Goal: Check status: Check status

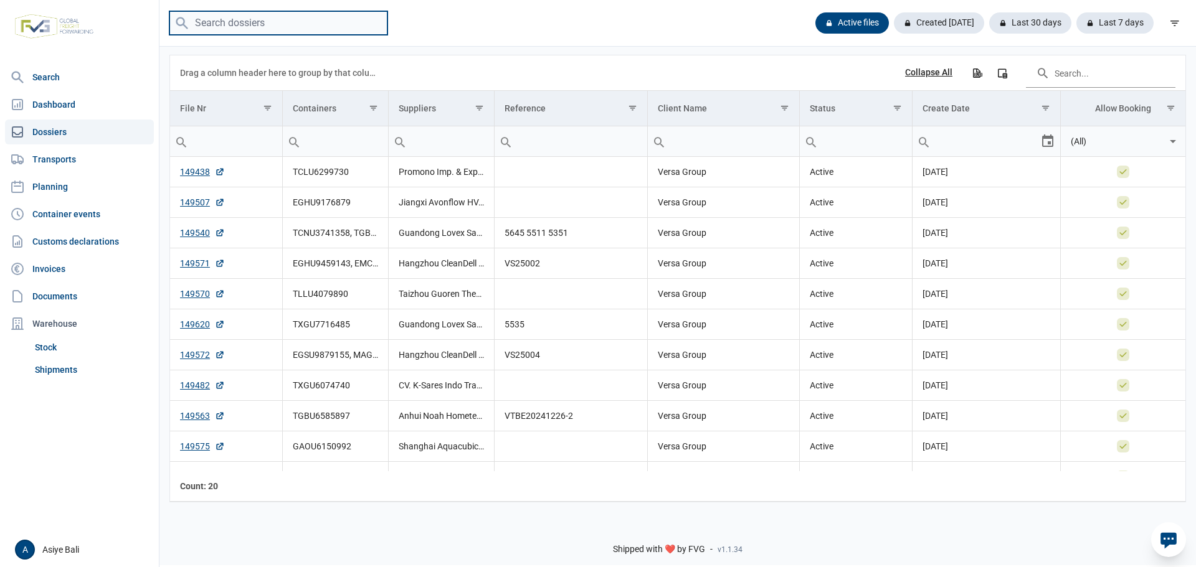
paste input "FFAU68075345"
type input "FFAU68075345"
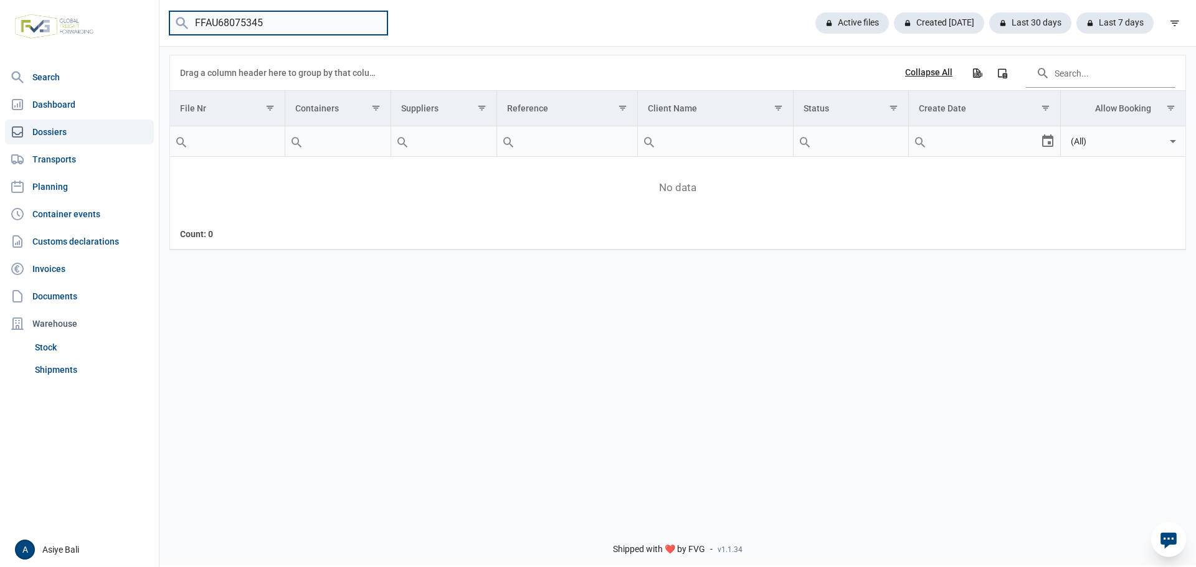
click at [372, 22] on input "FFAU68075345" at bounding box center [278, 23] width 218 height 24
click at [290, 12] on input "search" at bounding box center [278, 23] width 218 height 24
paste input "FFAU68075345"
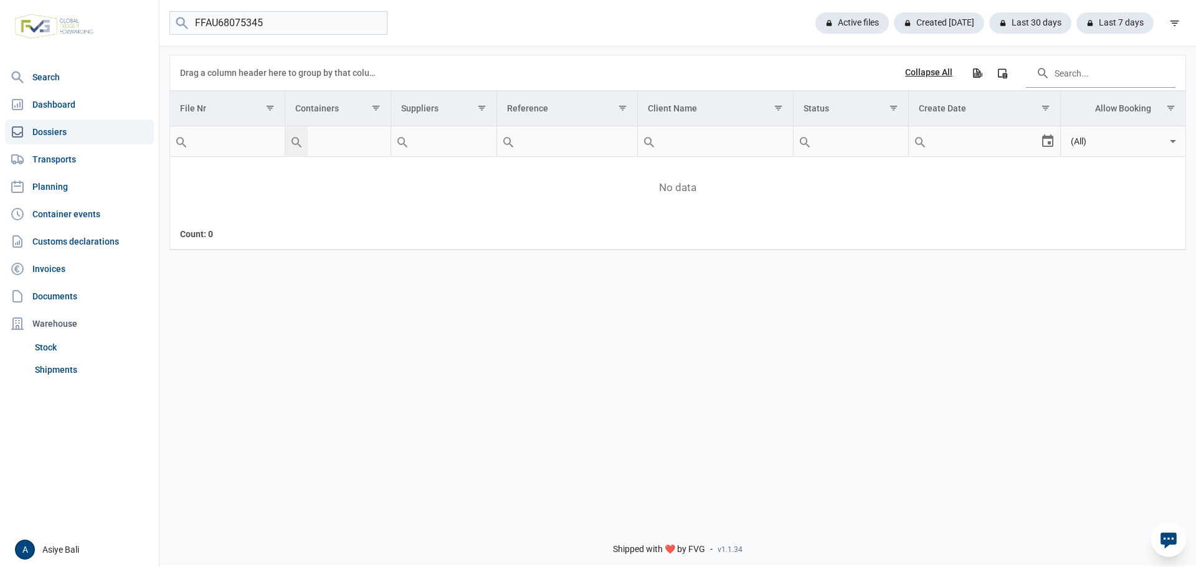
click at [295, 144] on div "Search box" at bounding box center [296, 141] width 22 height 30
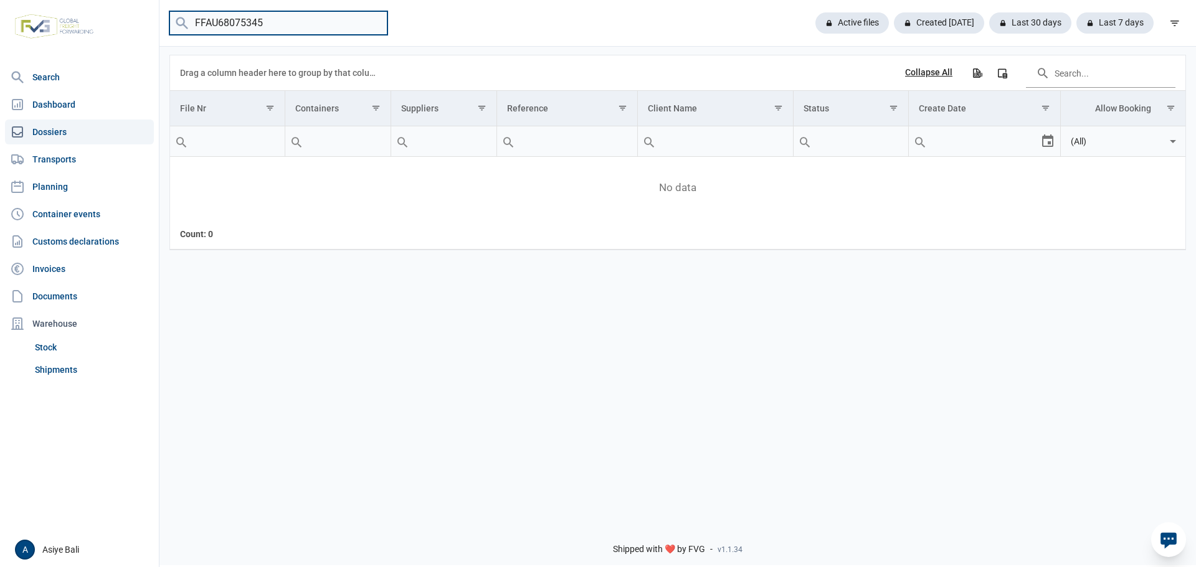
click at [280, 21] on input "FFAU68075345" at bounding box center [278, 23] width 218 height 24
type input "F"
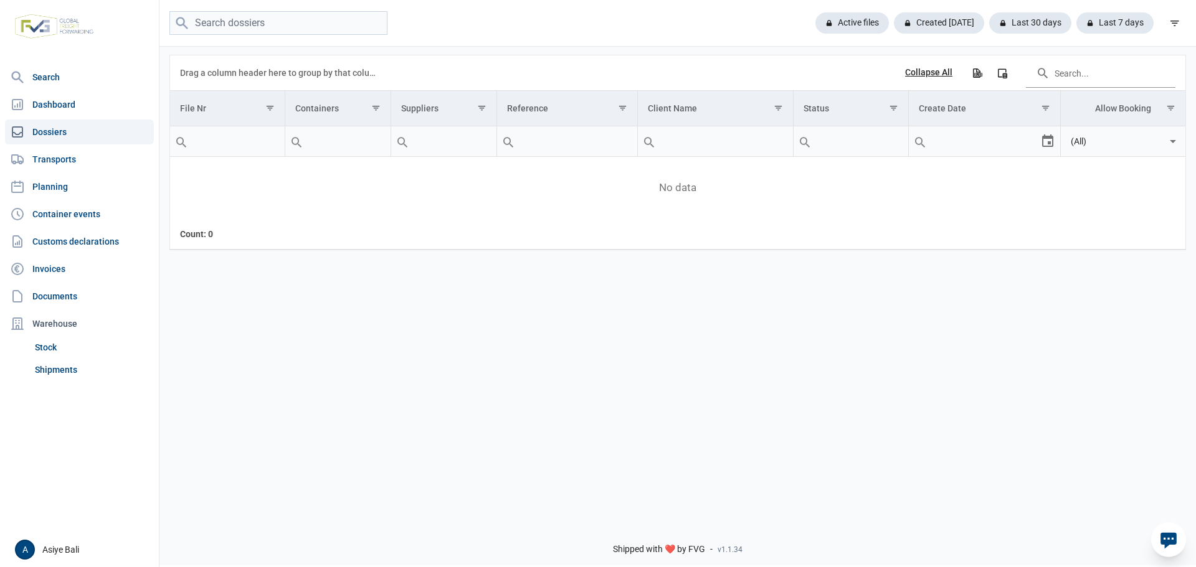
click at [583, 34] on div "Active files Created today Last 30 days Last 7 days" at bounding box center [677, 23] width 1036 height 24
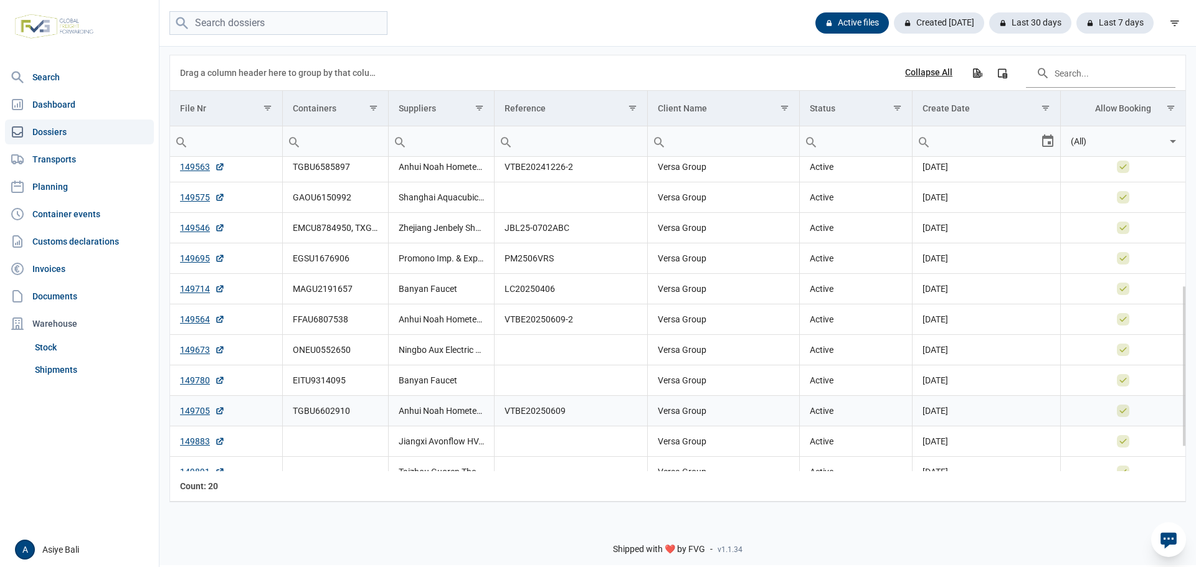
scroll to position [296, 0]
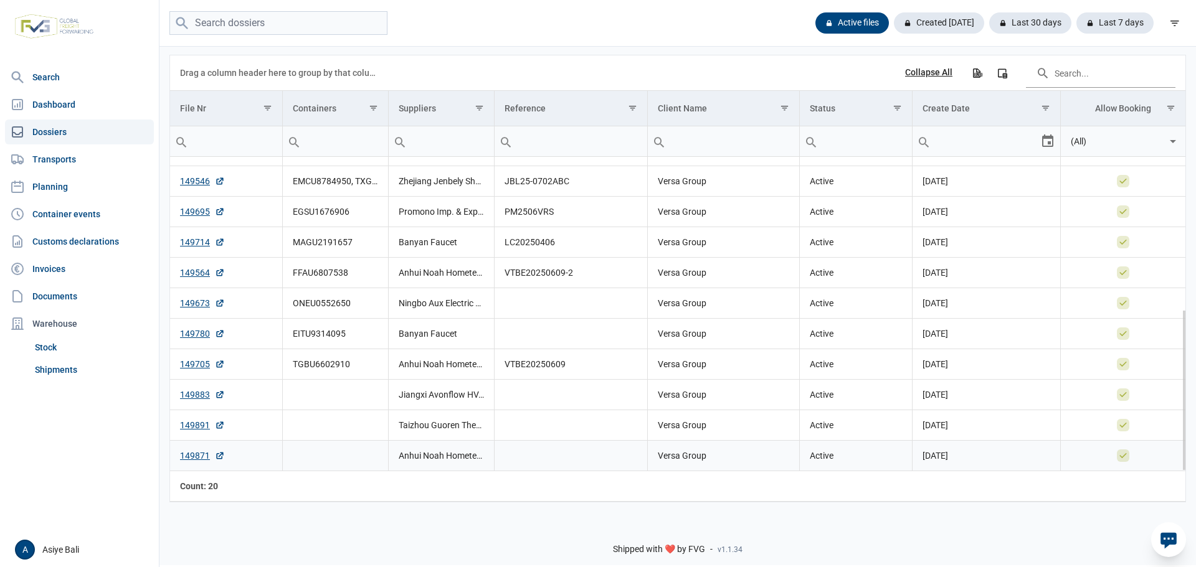
click at [415, 460] on td "Anhui Noah Hometech Co., Ltd." at bounding box center [441, 455] width 106 height 31
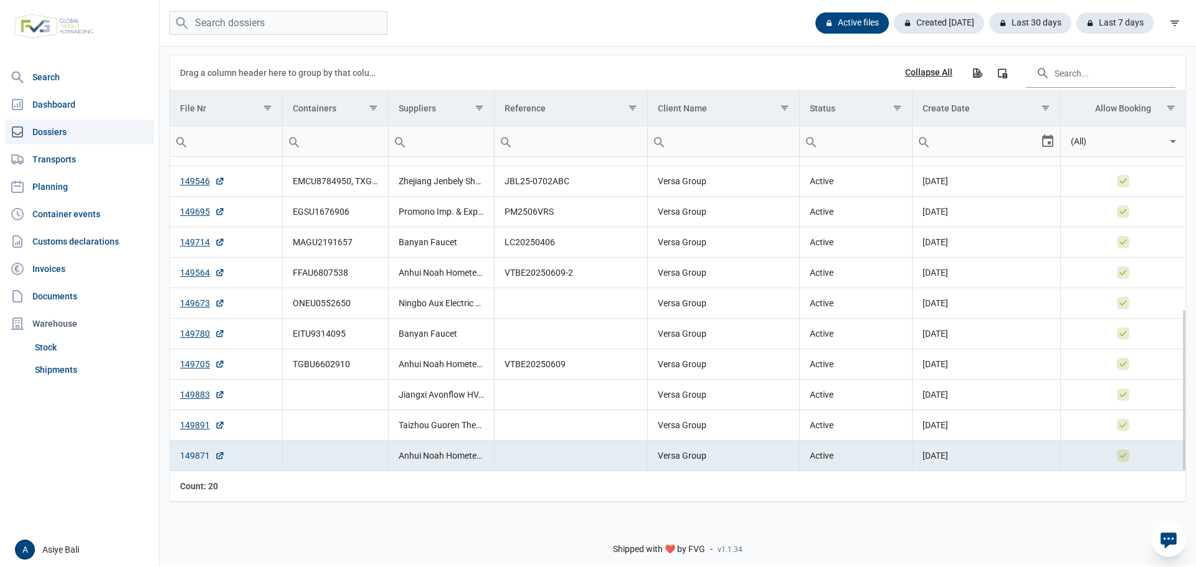
click at [191, 457] on link "149871" at bounding box center [202, 456] width 45 height 12
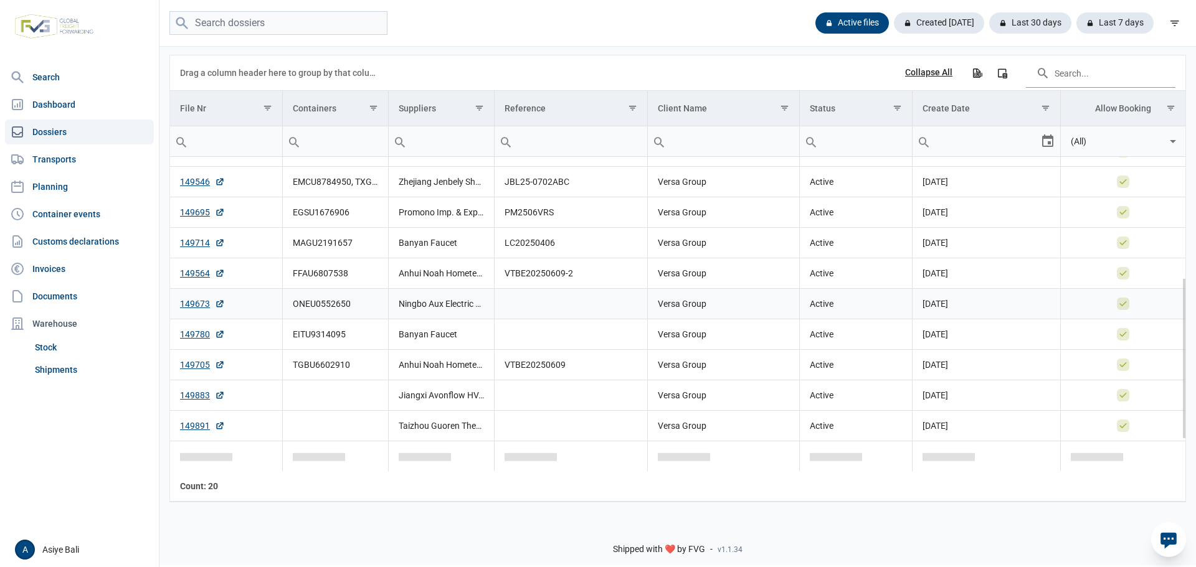
scroll to position [234, 0]
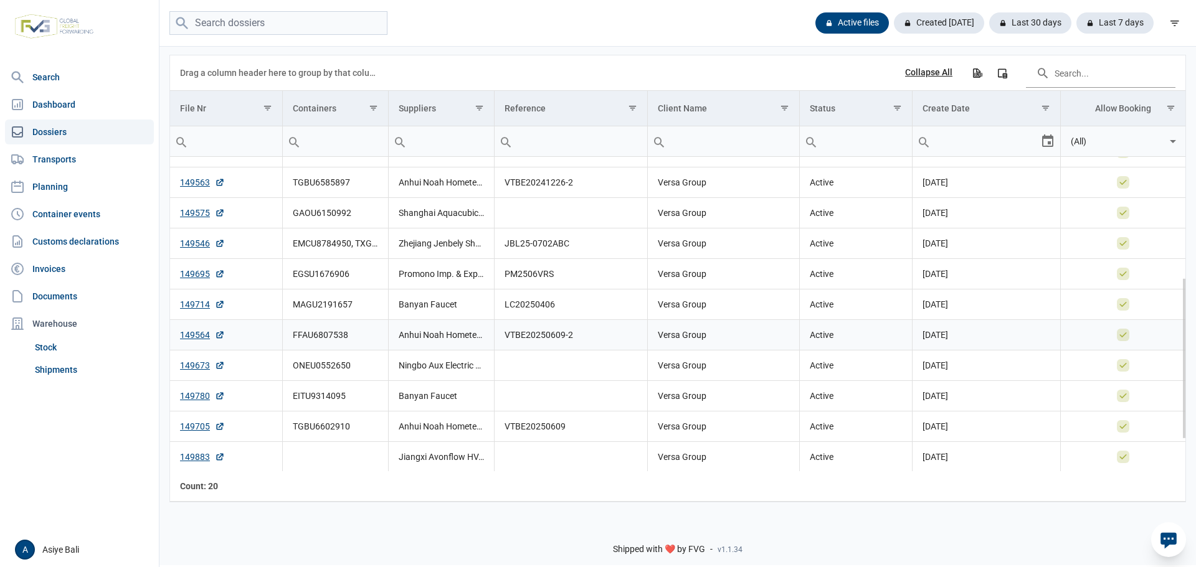
click at [430, 339] on td "Anhui Noah Hometech Co., Ltd." at bounding box center [441, 334] width 106 height 31
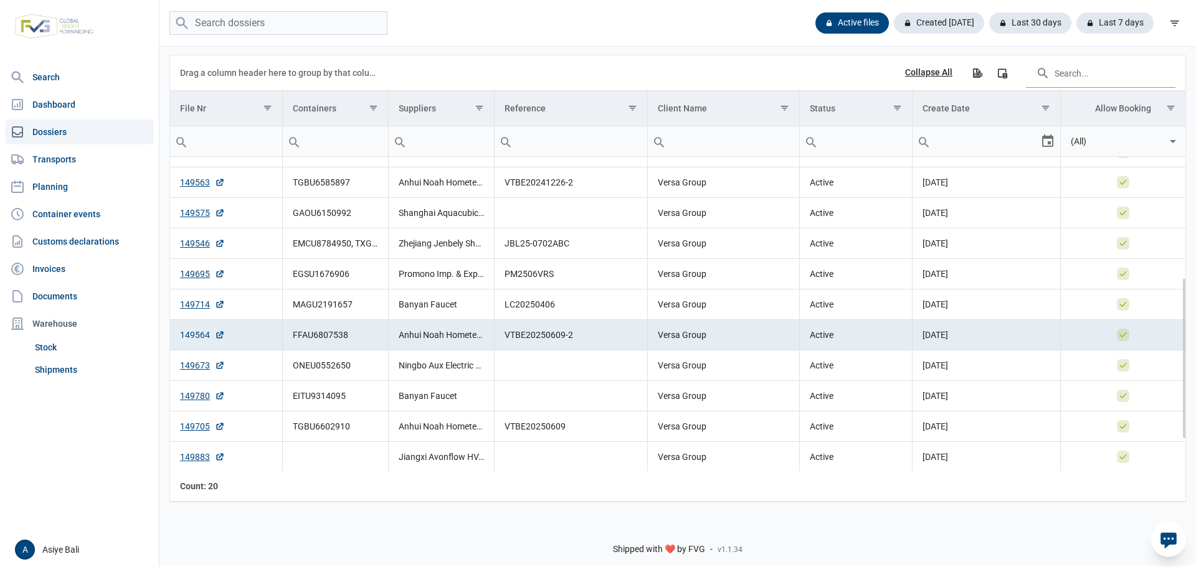
click at [196, 336] on link "149564" at bounding box center [202, 335] width 45 height 12
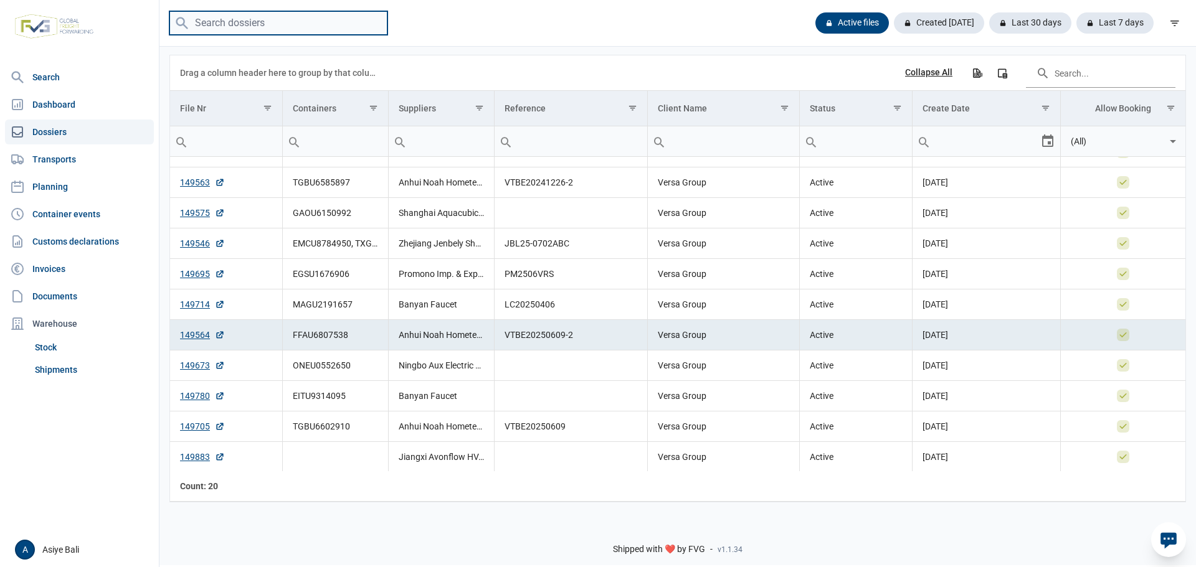
click at [328, 27] on input "search" at bounding box center [278, 23] width 218 height 24
paste input "TGBU9856478"
type input "TGBU9856478"
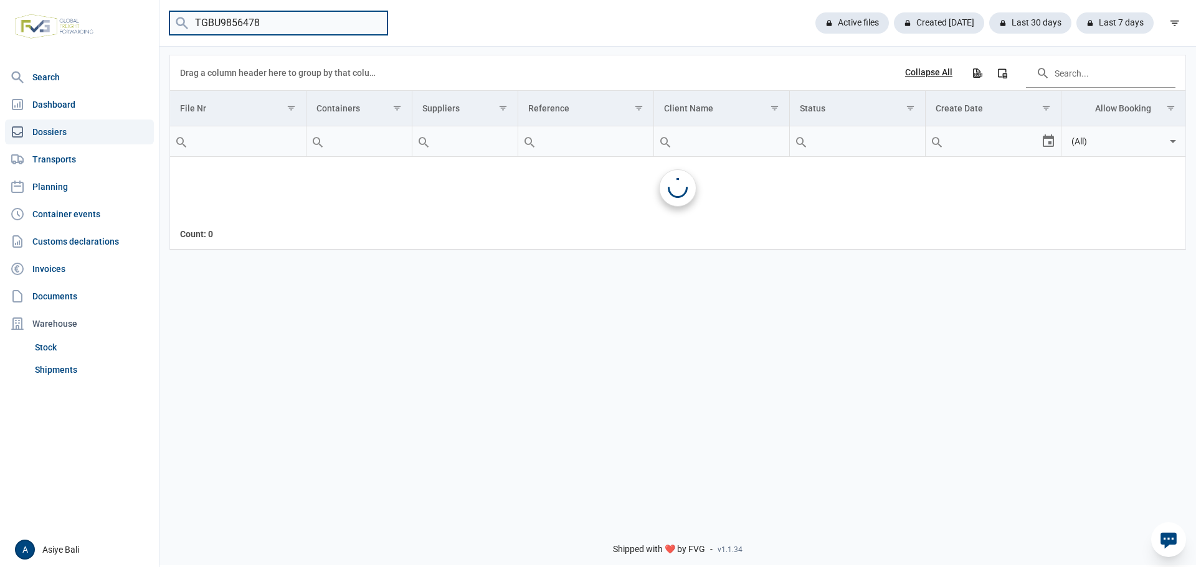
scroll to position [0, 0]
click at [372, 26] on input "TGBU9856478" at bounding box center [278, 23] width 218 height 24
paste input "MAGU2191657"
type input "MAGU2191657"
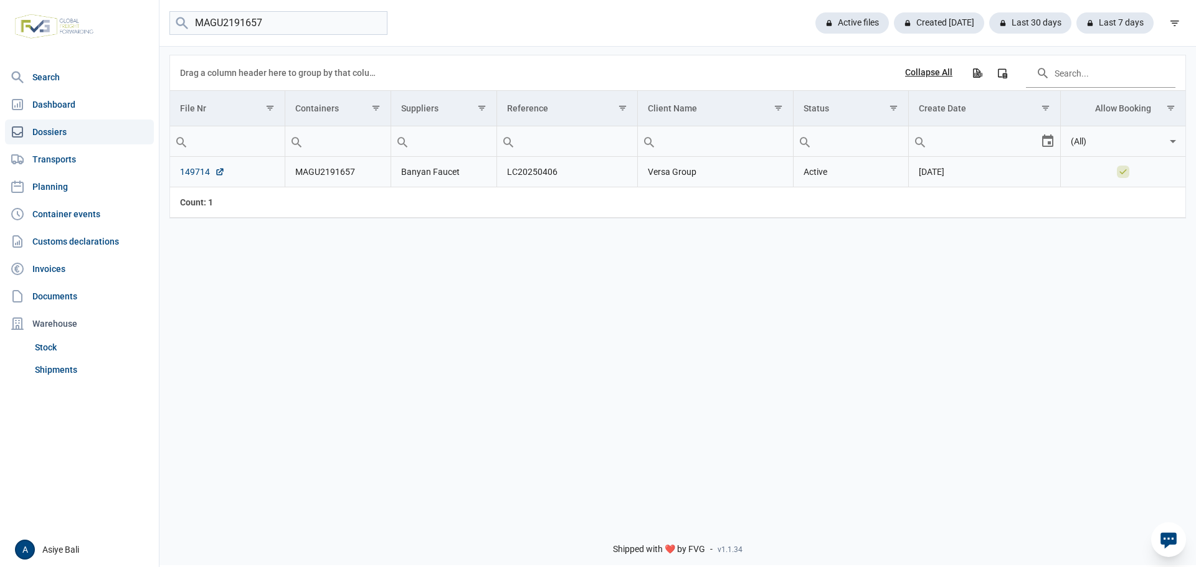
click at [201, 176] on link "149714" at bounding box center [202, 172] width 45 height 12
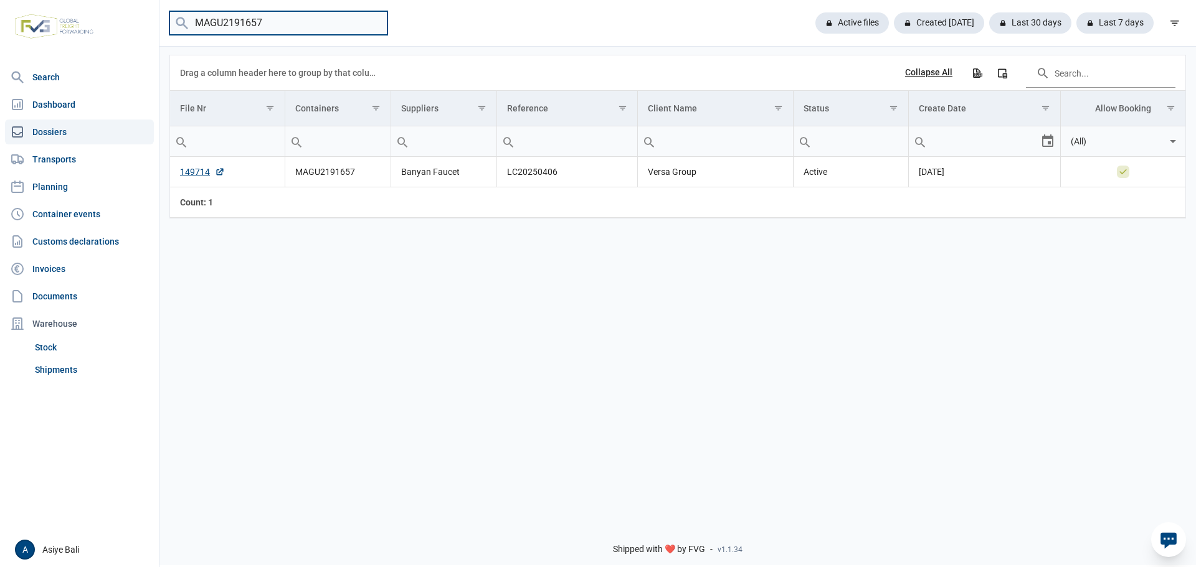
click at [268, 18] on input "MAGU2191657" at bounding box center [278, 23] width 218 height 24
click at [372, 24] on input "MAGU2191657" at bounding box center [278, 23] width 218 height 24
paste input "EITU9314095"
type input "EITU9314095"
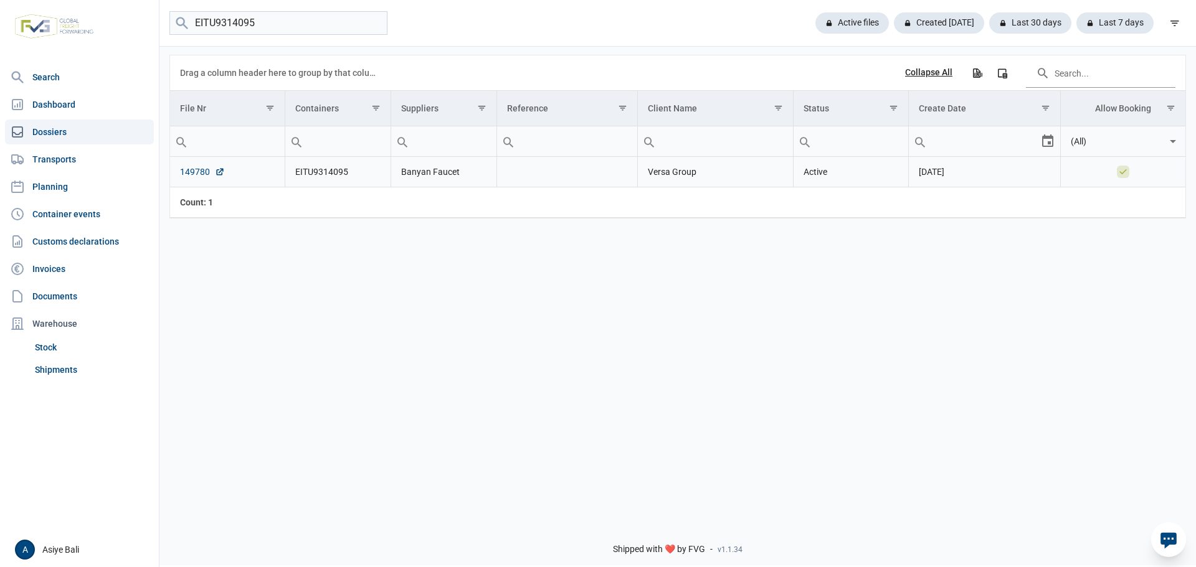
click at [189, 175] on link "149780" at bounding box center [202, 172] width 45 height 12
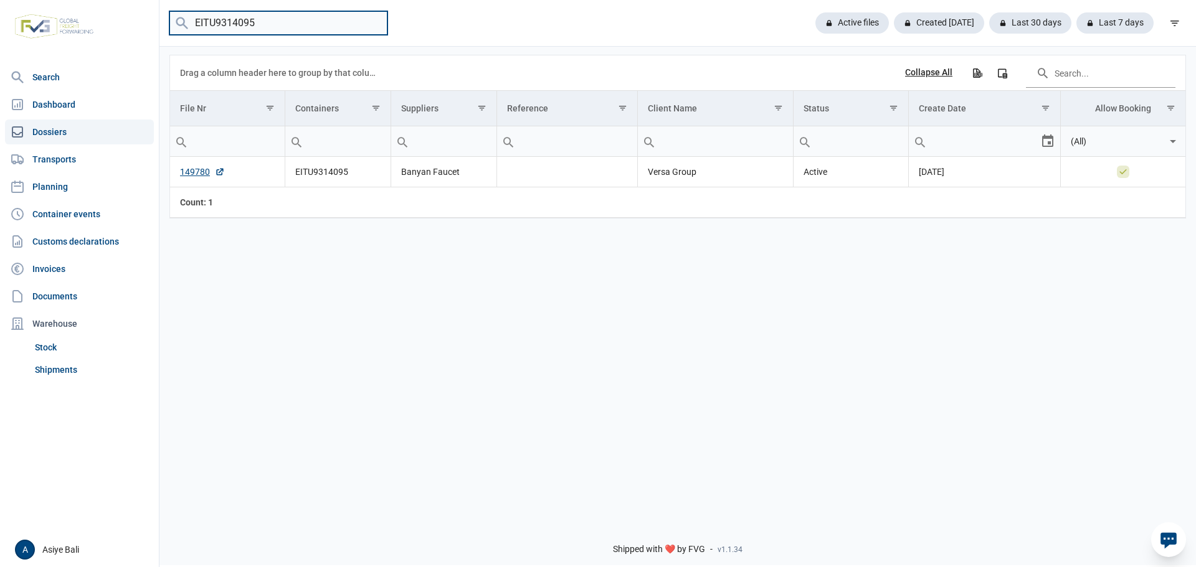
click at [273, 27] on input "EITU9314095" at bounding box center [278, 23] width 218 height 24
click at [373, 23] on input "EITU9314095" at bounding box center [278, 23] width 218 height 24
click at [250, 23] on input "search" at bounding box center [278, 23] width 218 height 24
paste input "MSCU5319764"
type input "MSCU5319764"
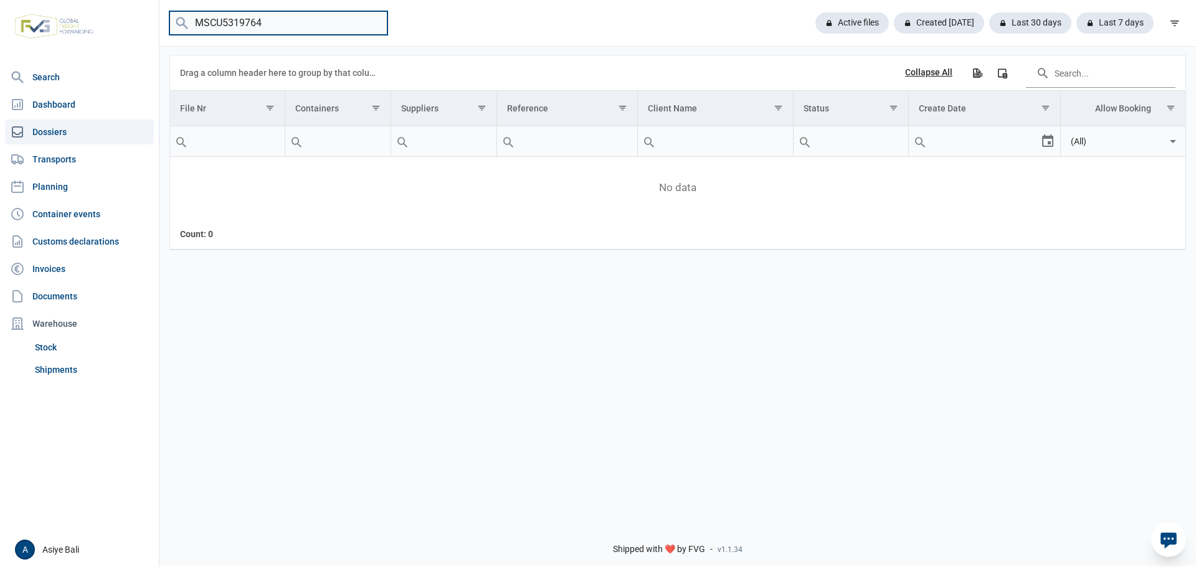
click at [372, 24] on input "MSCU5319764" at bounding box center [278, 23] width 218 height 24
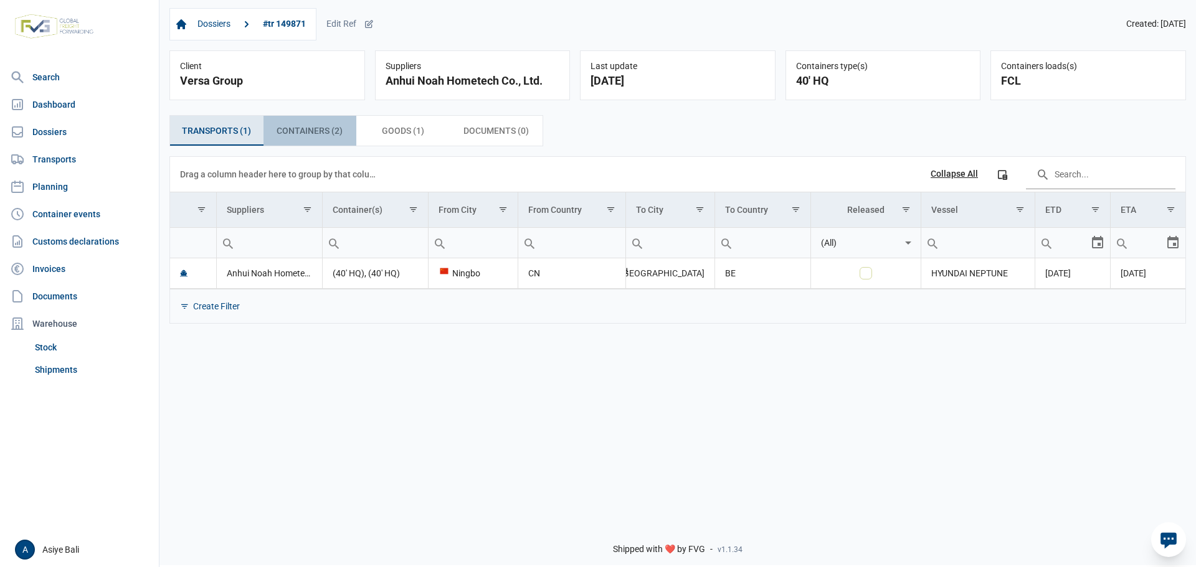
click at [319, 133] on span "Containers (2) Containers (2)" at bounding box center [309, 130] width 66 height 15
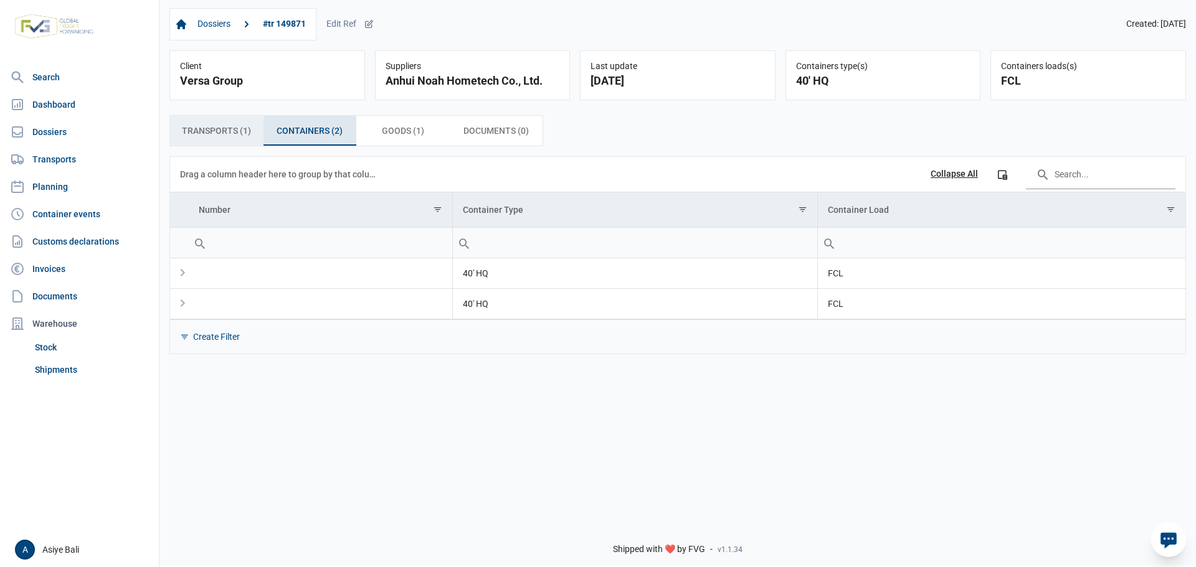
click at [237, 131] on span "Transports (1) Transports (1)" at bounding box center [216, 130] width 69 height 15
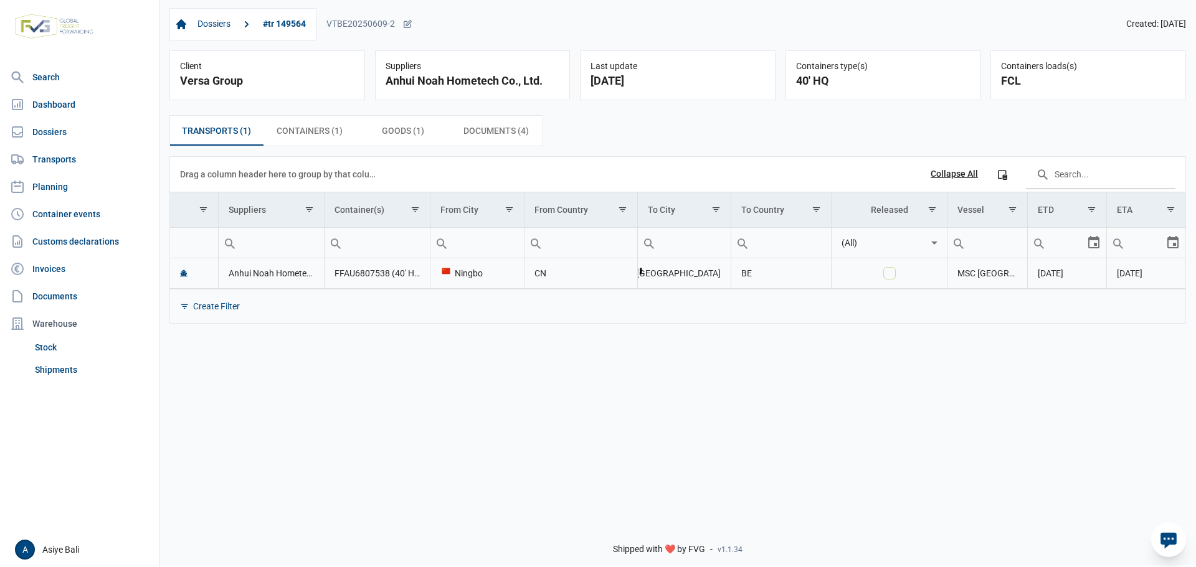
click at [357, 277] on td "FFAU6807538 (40' HQ)" at bounding box center [377, 273] width 106 height 31
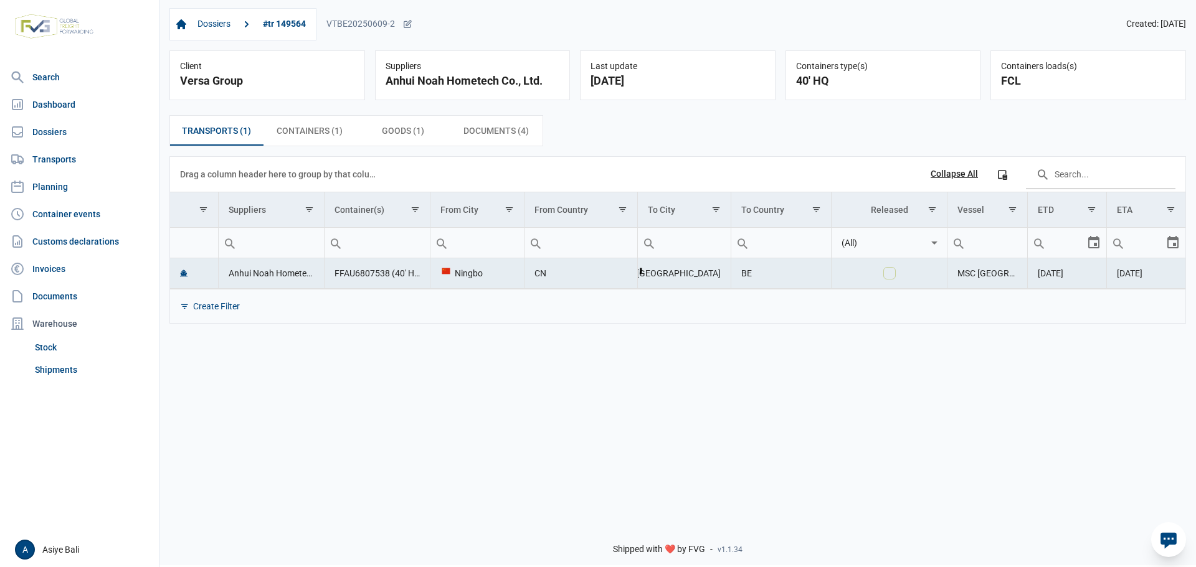
drag, startPoint x: 357, startPoint y: 277, endPoint x: 290, endPoint y: 327, distance: 84.2
click at [580, 100] on div "Transports (1) Transports (1) Containers (1) Containers (1) Goods (1) Goods (1)…" at bounding box center [678, 75] width 196 height 50
click at [368, 277] on td "FFAU6807538 (40' HQ)" at bounding box center [377, 273] width 106 height 31
copy td "FFAU6807538"
